Goal: Task Accomplishment & Management: Complete application form

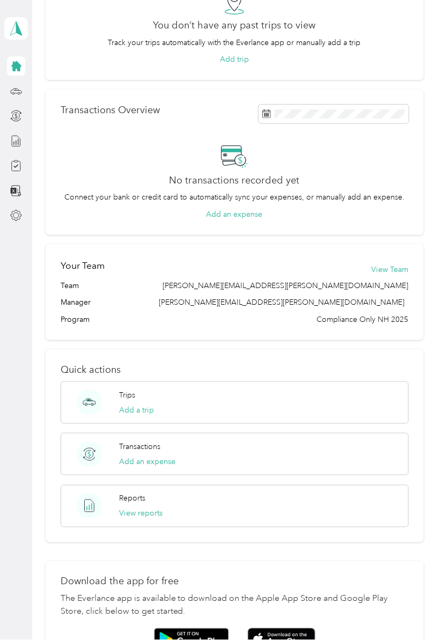
scroll to position [117, 0]
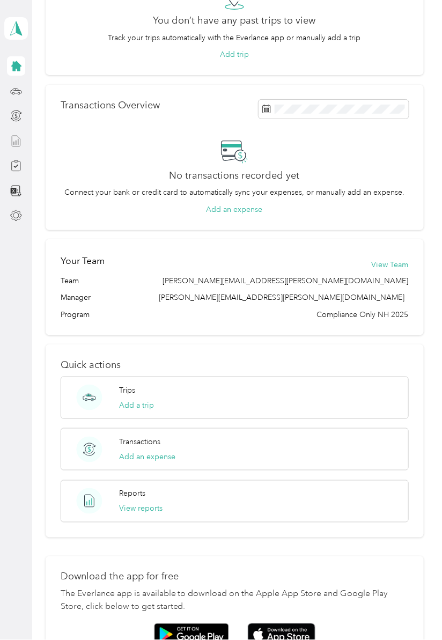
click at [14, 142] on line at bounding box center [14, 143] width 0 height 3
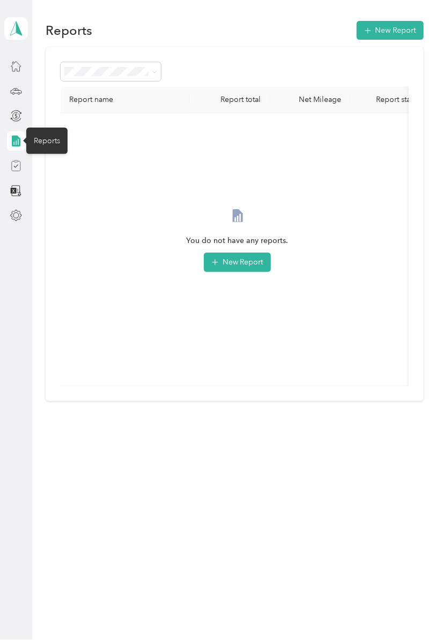
click at [17, 160] on icon at bounding box center [16, 166] width 12 height 12
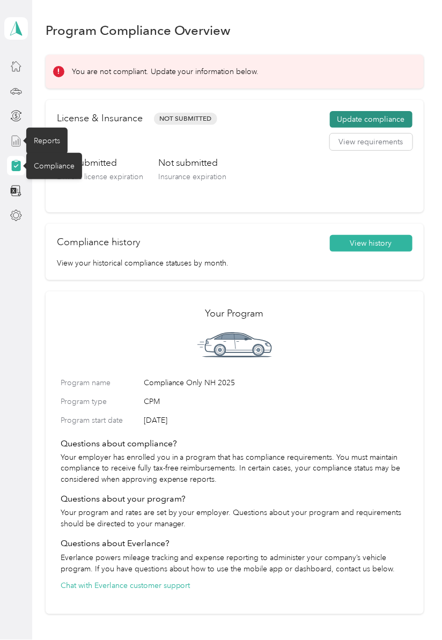
click at [383, 111] on button "Update compliance" at bounding box center [371, 119] width 83 height 17
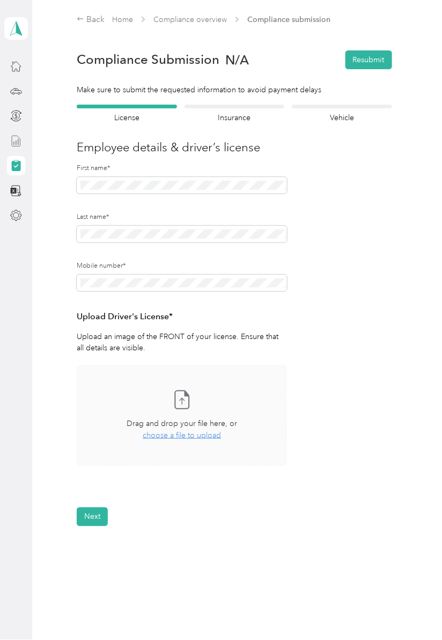
click at [123, 365] on span "Take a photo or choose a photo from your library Drag and drop your file here, …" at bounding box center [181, 415] width 209 height 100
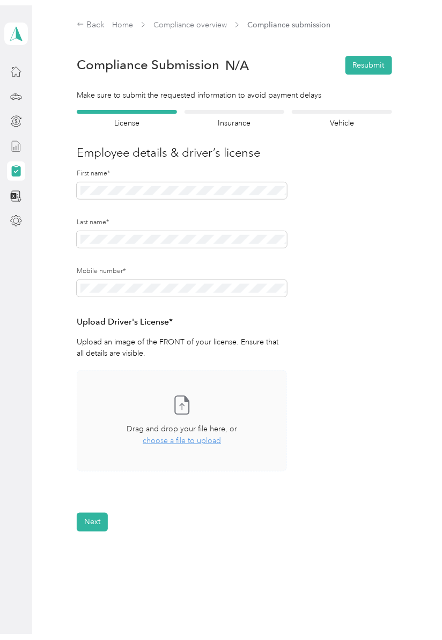
scroll to position [36, 0]
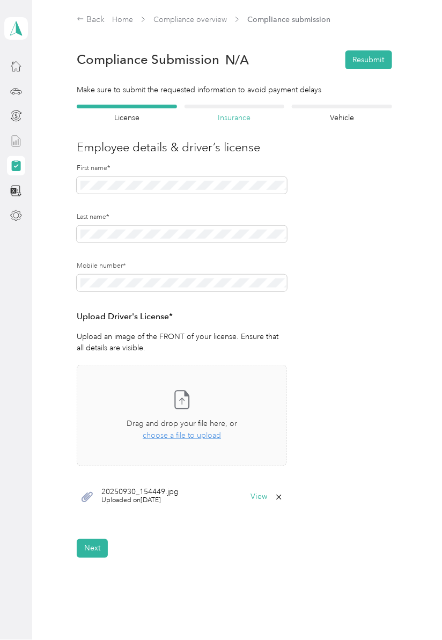
click at [245, 112] on h4 "Insurance" at bounding box center [235, 117] width 100 height 11
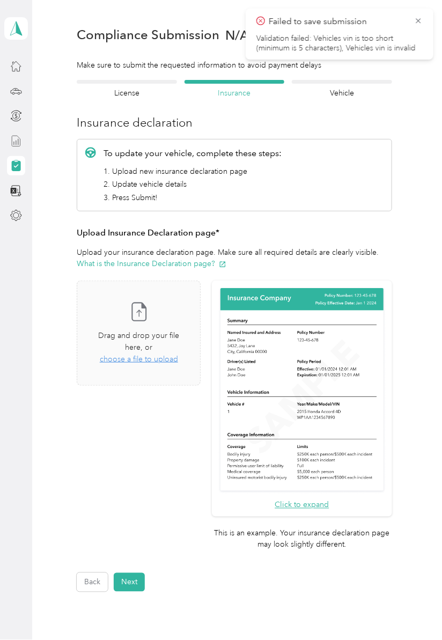
scroll to position [25, 0]
click at [243, 87] on h4 "Insurance" at bounding box center [235, 92] width 100 height 11
click at [156, 355] on span "choose a file to upload" at bounding box center [139, 358] width 78 height 9
click at [153, 356] on span "choose a file to upload" at bounding box center [139, 358] width 78 height 9
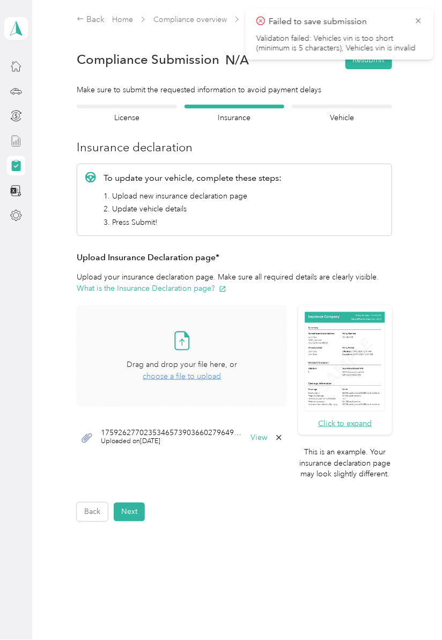
click at [211, 373] on span "choose a file to upload" at bounding box center [182, 376] width 78 height 9
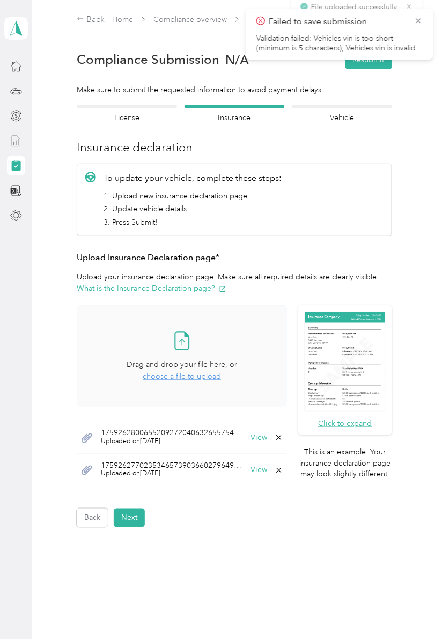
scroll to position [13, 0]
click at [128, 105] on div at bounding box center [127, 107] width 100 height 4
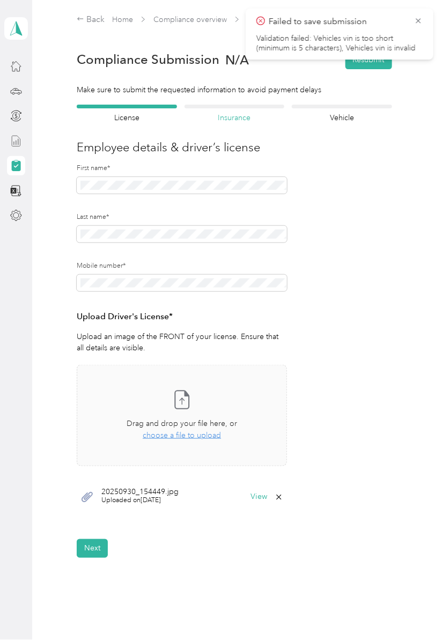
click at [238, 112] on h4 "Insurance" at bounding box center [235, 117] width 100 height 11
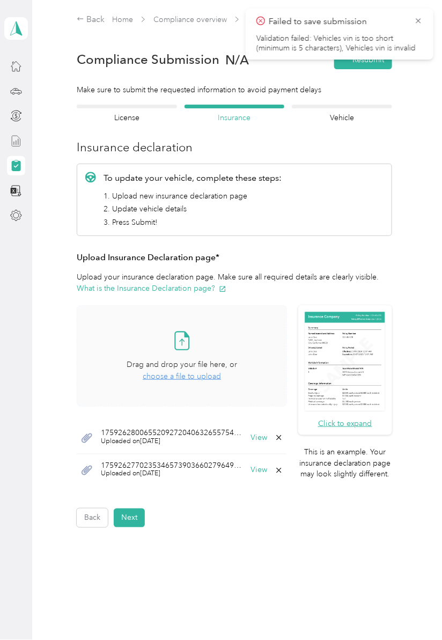
scroll to position [6, 0]
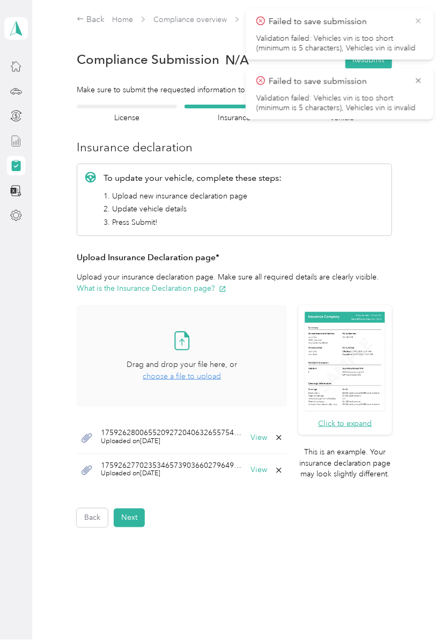
click at [421, 21] on icon at bounding box center [418, 21] width 9 height 10
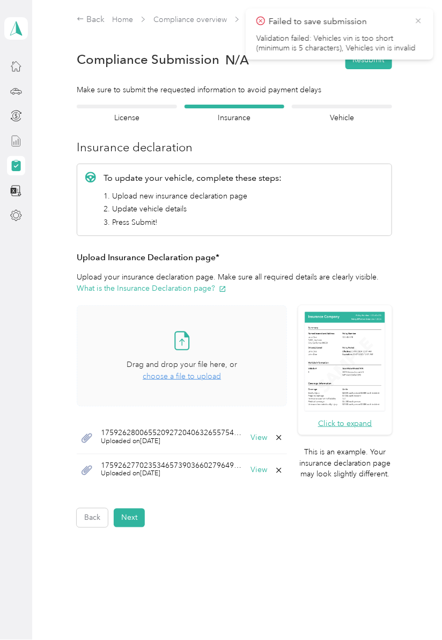
click at [419, 20] on icon at bounding box center [418, 20] width 5 height 5
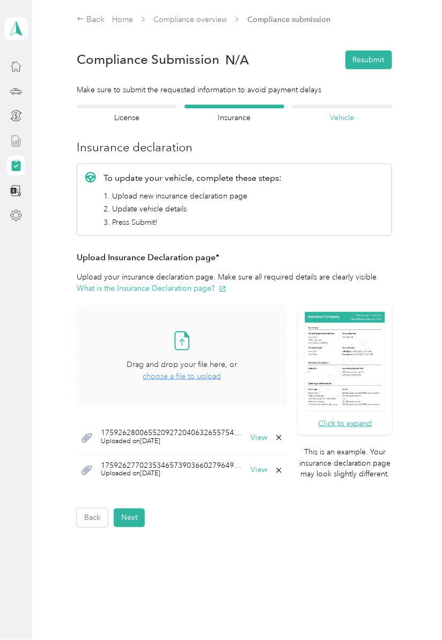
click at [353, 112] on h4 "Vehicle" at bounding box center [342, 117] width 100 height 11
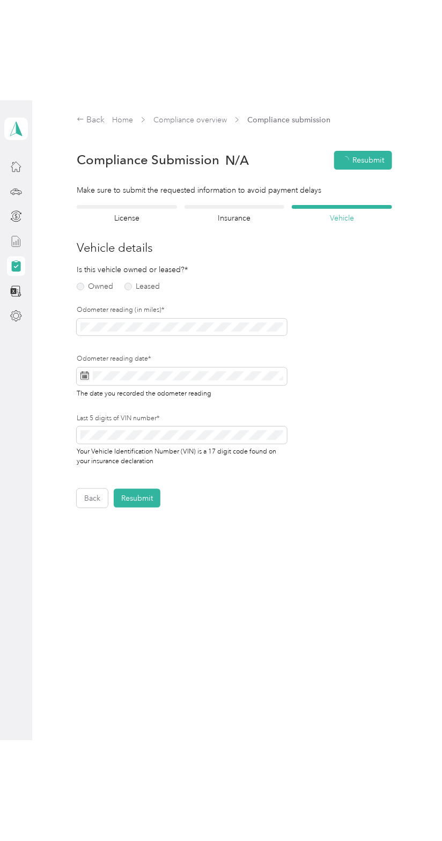
scroll to position [13, 0]
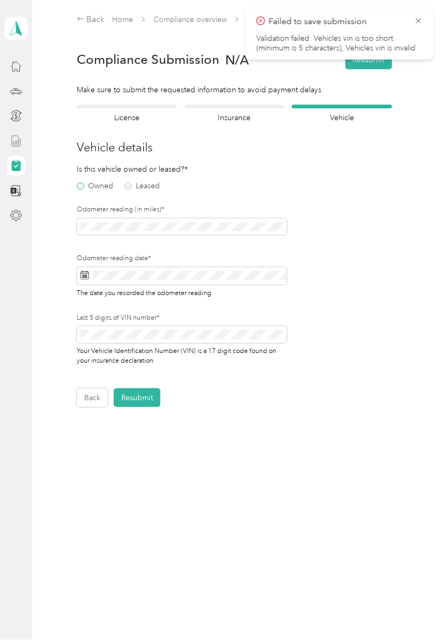
click at [82, 182] on label "Owned" at bounding box center [95, 186] width 36 height 8
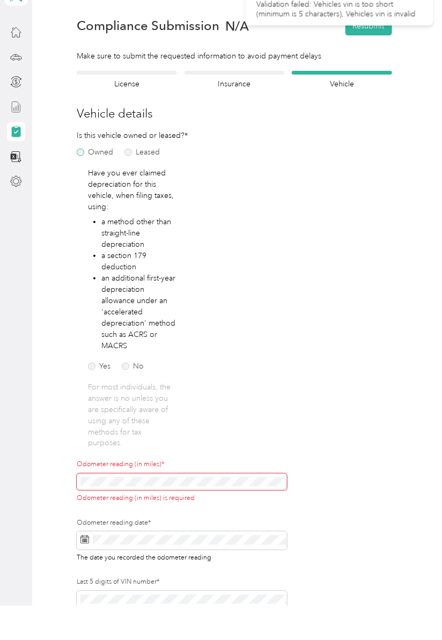
scroll to position [67, 0]
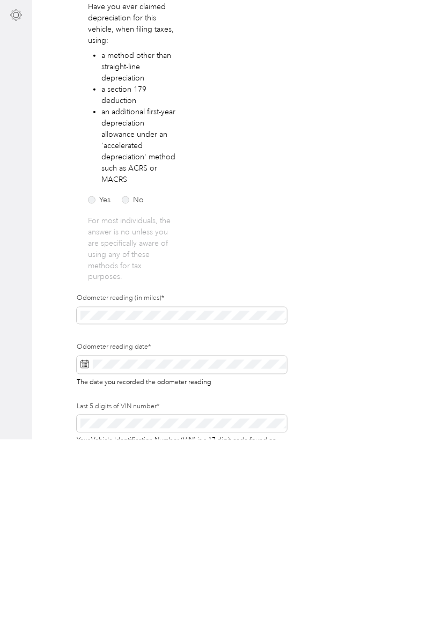
click at [188, 326] on div "Is this vehicle owned or leased?* Owned Leased Have you ever claimed depreciati…" at bounding box center [182, 417] width 210 height 507
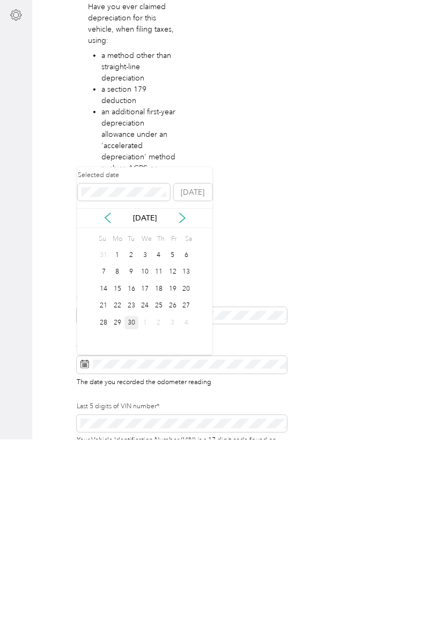
click at [133, 306] on li "an additional first-year depreciation allowance under an 'accelerated depreciat…" at bounding box center [139, 345] width 76 height 79
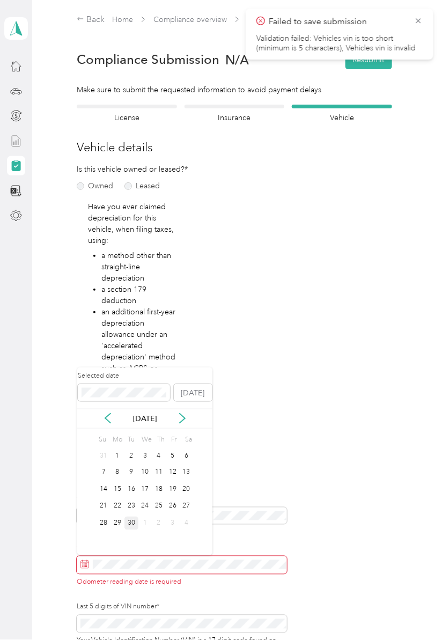
click at [372, 451] on form "Employee details & driver’s license License Insurance declaration Insurance Veh…" at bounding box center [234, 401] width 315 height 592
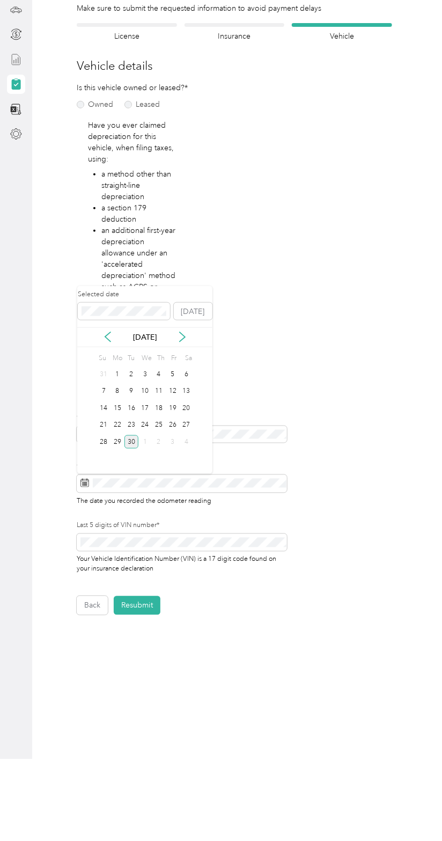
click at [325, 375] on form "Employee details & driver’s license License Insurance declaration Insurance Veh…" at bounding box center [234, 401] width 315 height 592
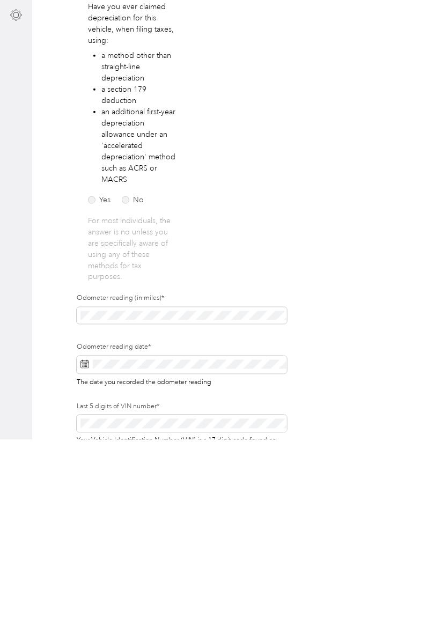
click at [348, 339] on form "Employee details & driver’s license License Insurance declaration Insurance Veh…" at bounding box center [234, 401] width 315 height 592
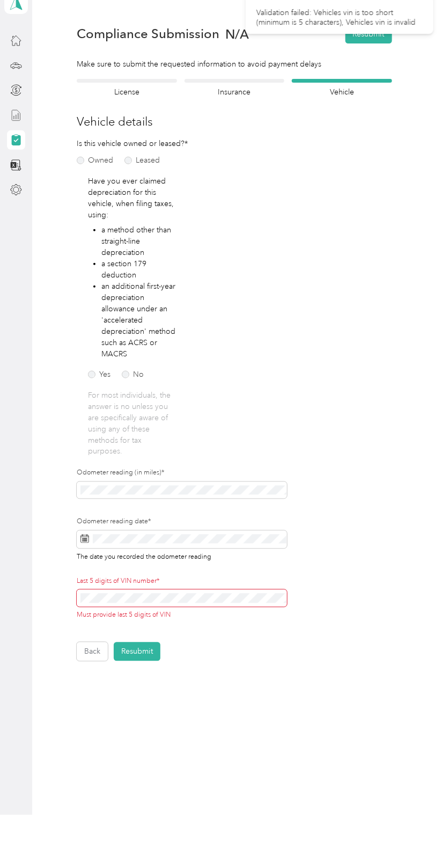
click at [344, 363] on form "Employee details & driver’s license License Insurance declaration Insurance Veh…" at bounding box center [234, 396] width 315 height 582
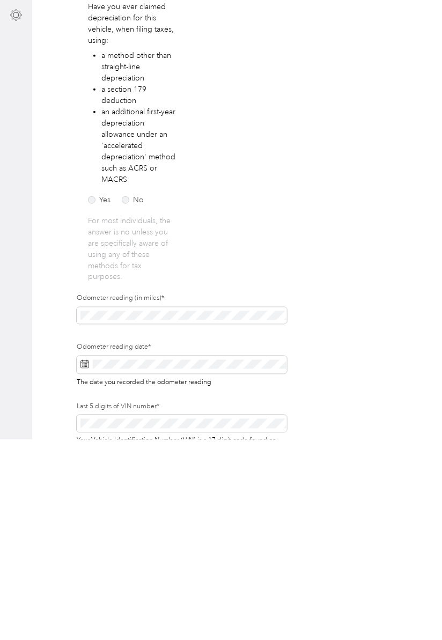
click at [364, 350] on form "Employee details & driver’s license License Insurance declaration Insurance Veh…" at bounding box center [234, 401] width 315 height 592
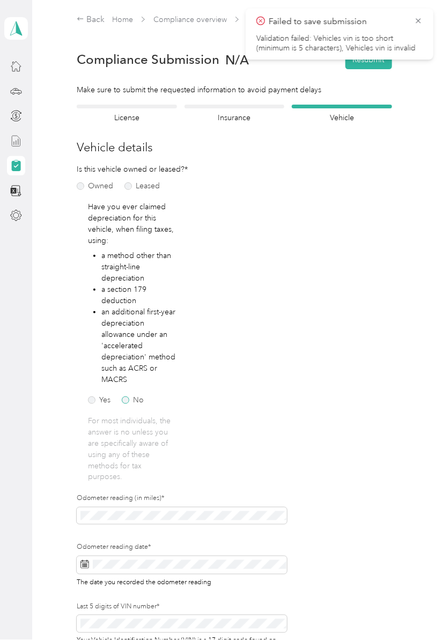
click at [127, 397] on label "No" at bounding box center [133, 401] width 22 height 8
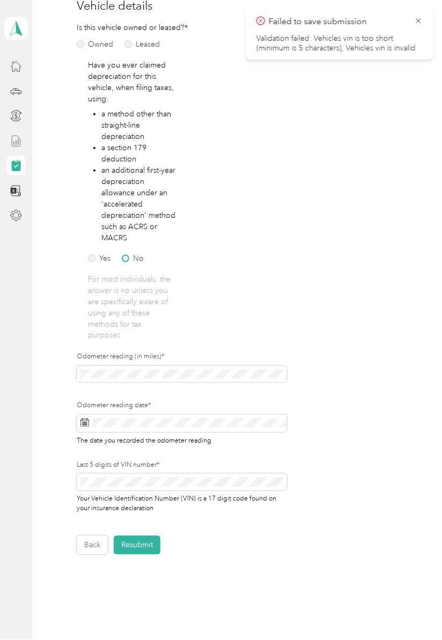
scroll to position [145, 0]
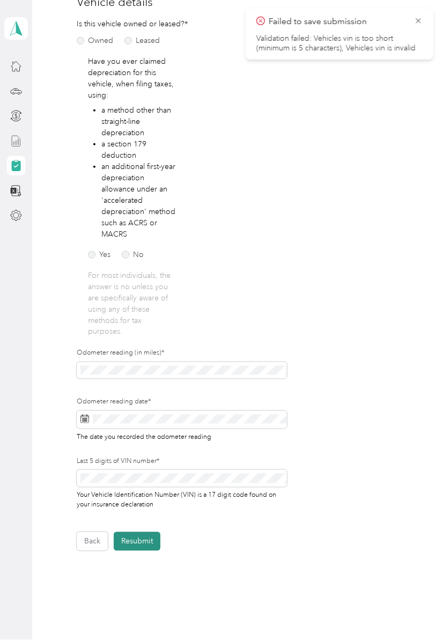
click at [156, 532] on button "Resubmit" at bounding box center [137, 541] width 47 height 19
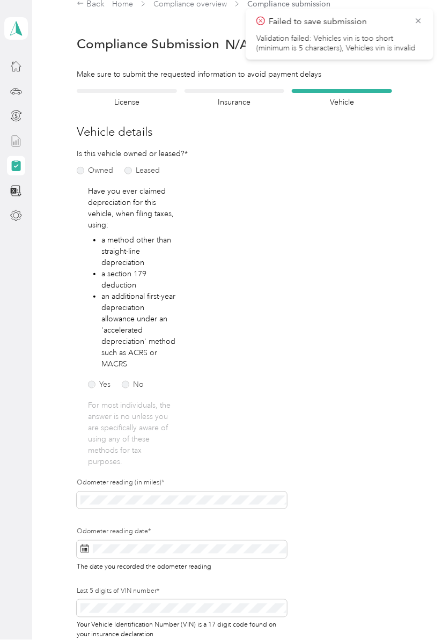
scroll to position [13, 0]
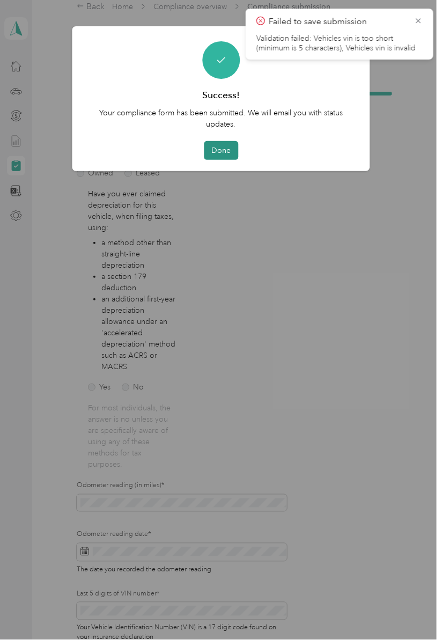
click at [236, 154] on button "Done" at bounding box center [221, 150] width 34 height 19
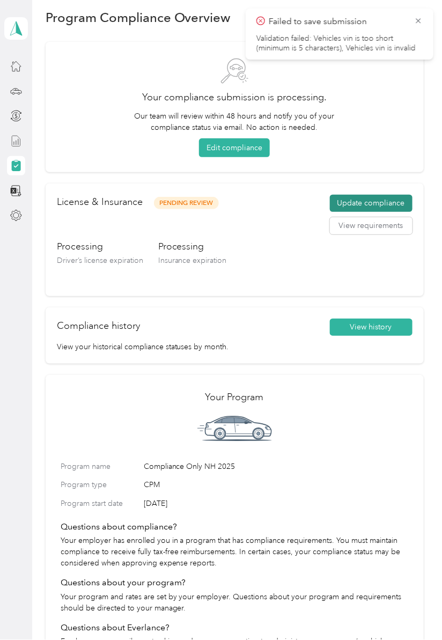
click at [401, 197] on button "Update compliance" at bounding box center [371, 203] width 83 height 17
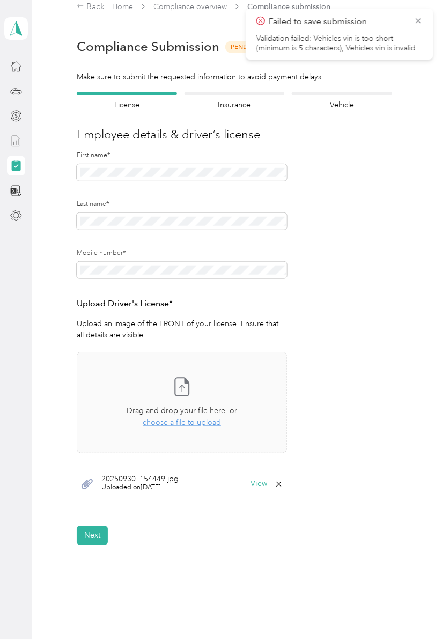
scroll to position [7, 0]
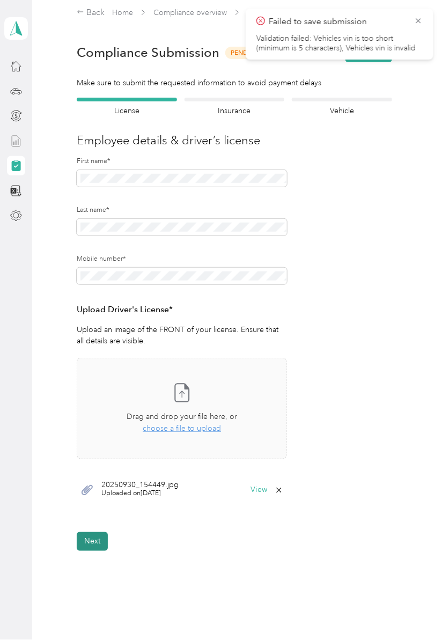
click at [102, 548] on button "Next" at bounding box center [92, 541] width 31 height 19
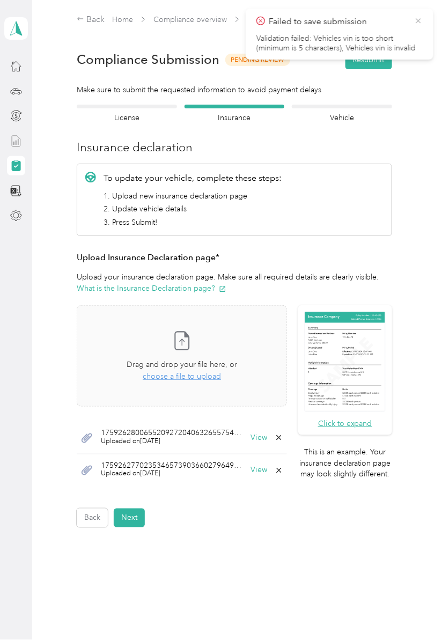
click at [416, 21] on icon at bounding box center [418, 21] width 9 height 10
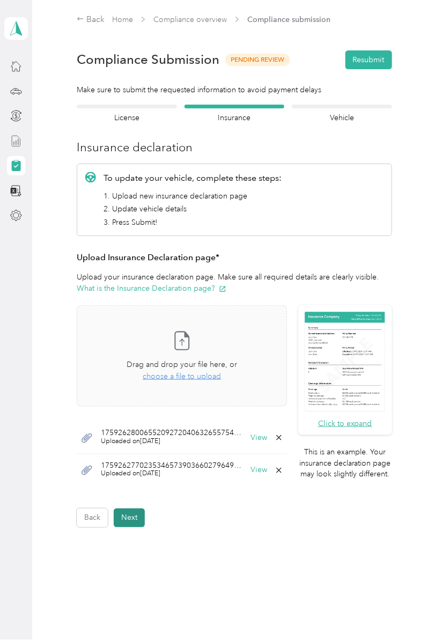
click at [145, 512] on button "Next" at bounding box center [129, 518] width 31 height 19
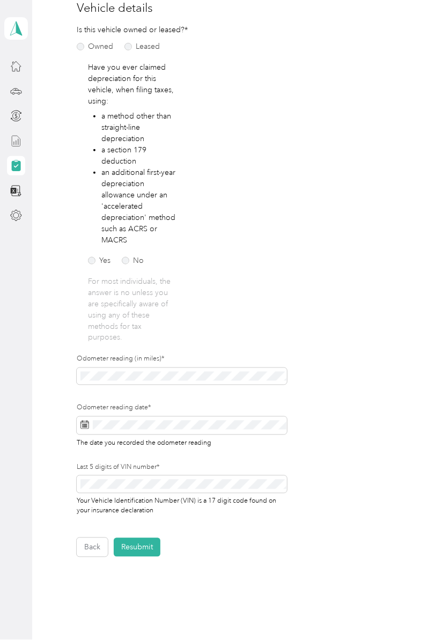
scroll to position [142, 0]
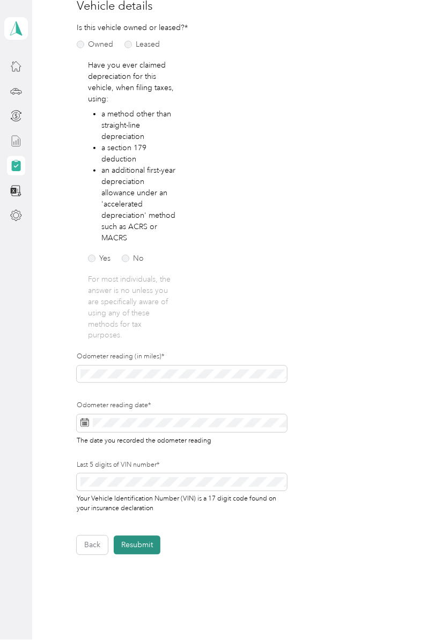
click at [150, 542] on button "Resubmit" at bounding box center [137, 545] width 47 height 19
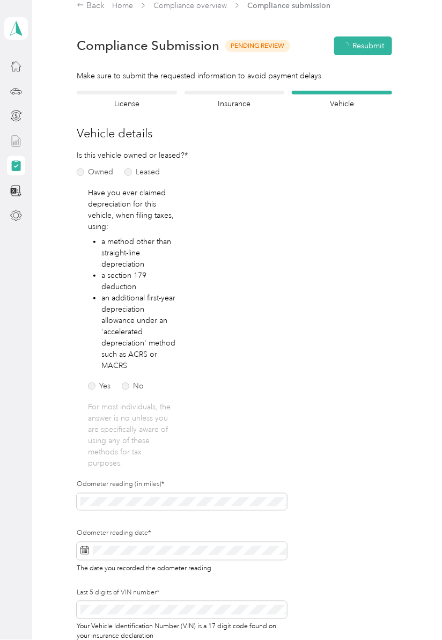
scroll to position [13, 0]
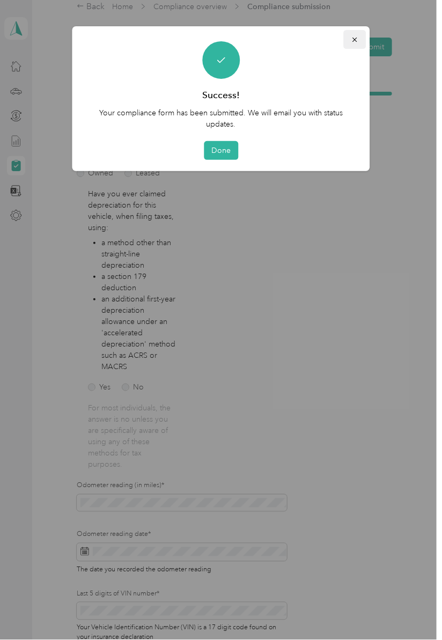
click at [349, 38] on button "button" at bounding box center [355, 39] width 23 height 19
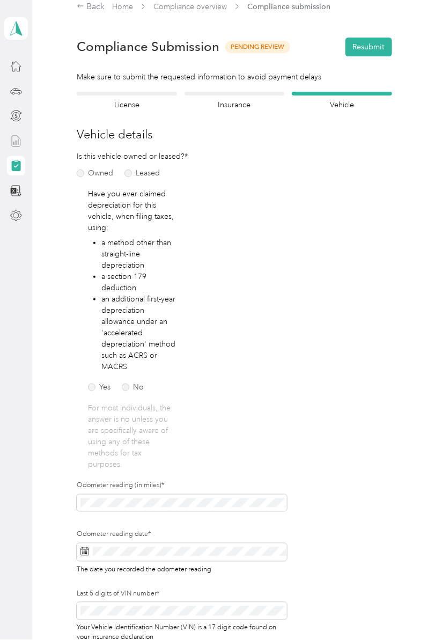
scroll to position [0, 0]
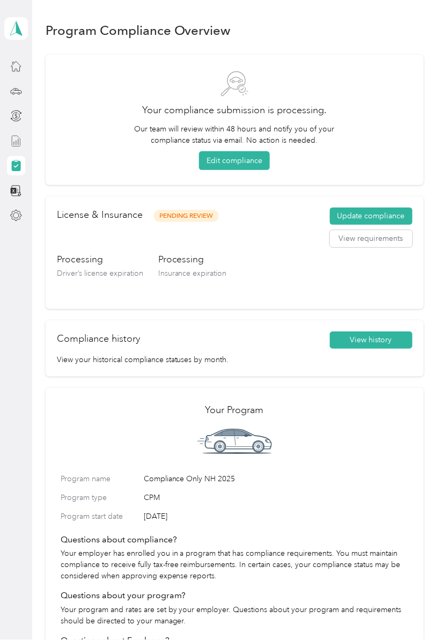
scroll to position [67, 0]
click at [437, 237] on div "Program Compliance Overview Your compliance submission is processing. Our team …" at bounding box center [234, 385] width 405 height 770
